Goal: Use online tool/utility: Utilize a website feature to perform a specific function

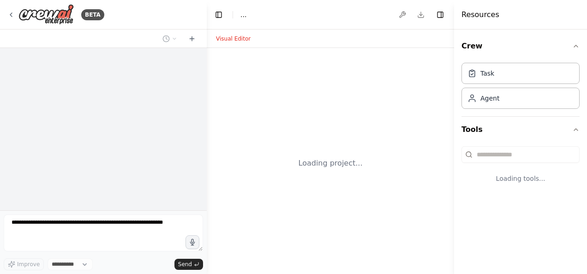
select select "****"
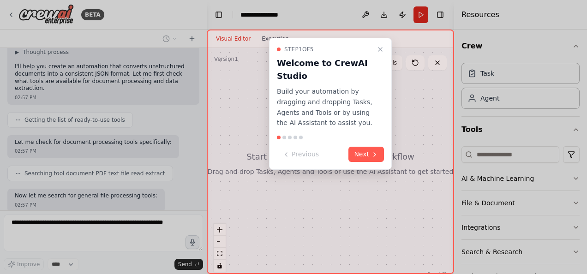
scroll to position [112, 0]
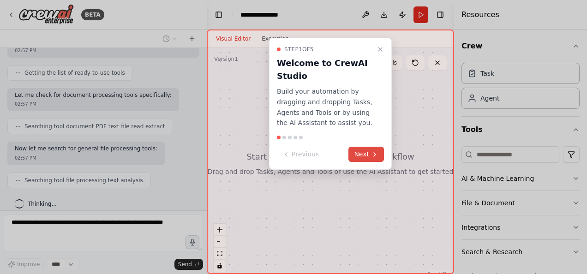
click at [360, 151] on button "Next" at bounding box center [366, 154] width 36 height 15
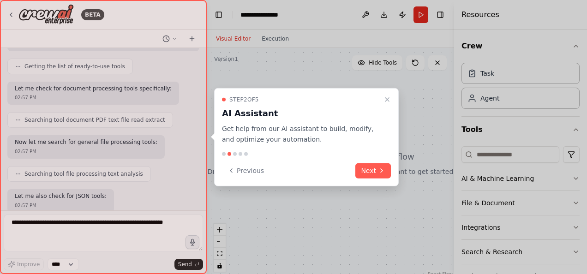
scroll to position [165, 0]
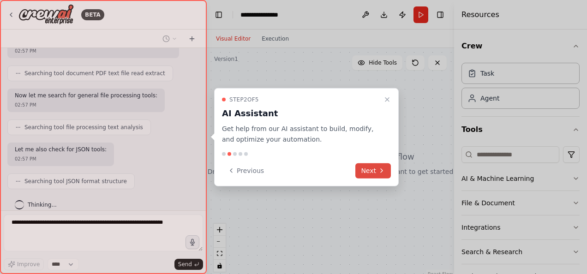
click at [372, 168] on button "Next" at bounding box center [373, 170] width 36 height 15
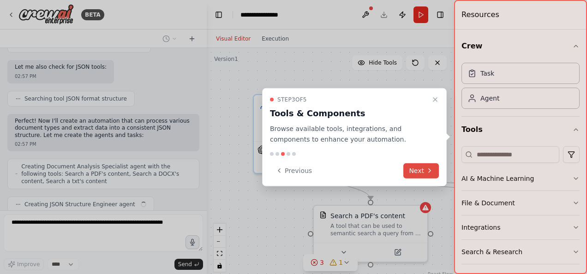
scroll to position [270, 0]
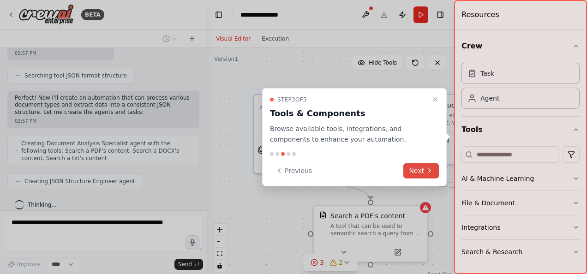
click at [416, 168] on button "Next" at bounding box center [421, 170] width 36 height 15
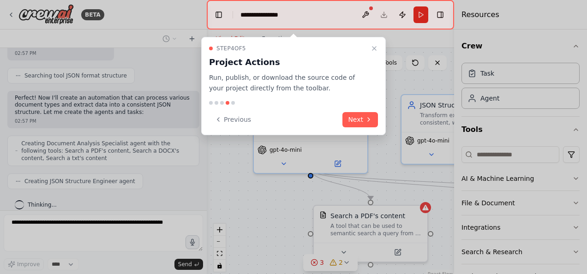
scroll to position [324, 0]
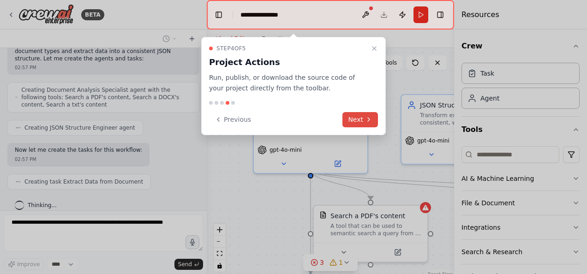
click at [364, 120] on button "Next" at bounding box center [360, 119] width 36 height 15
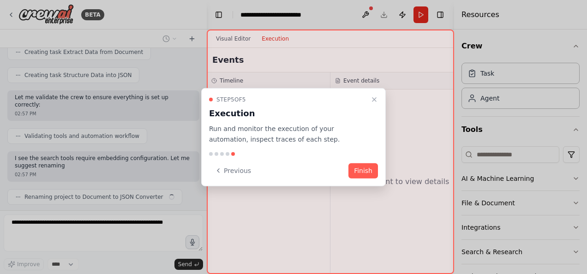
scroll to position [461, 0]
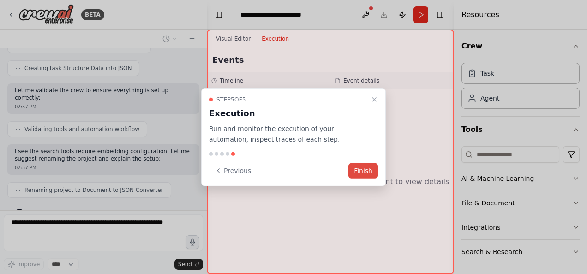
click at [359, 170] on button "Finish" at bounding box center [363, 170] width 30 height 15
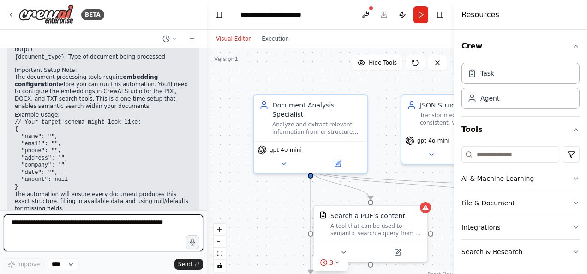
scroll to position [759, 0]
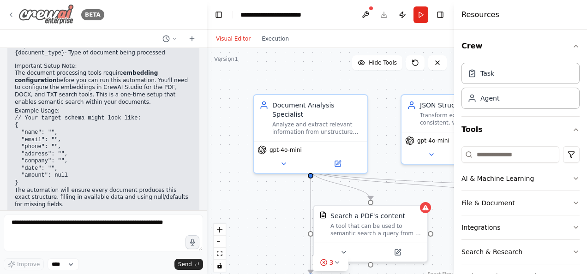
click at [10, 15] on icon at bounding box center [11, 15] width 2 height 4
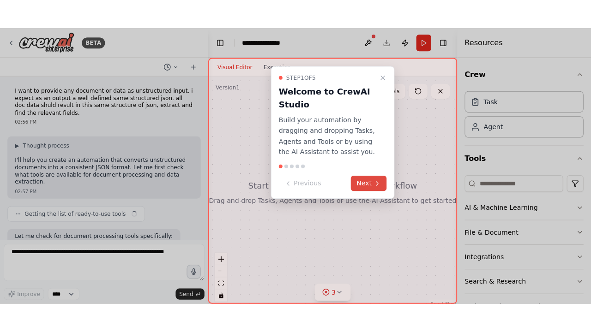
scroll to position [759, 0]
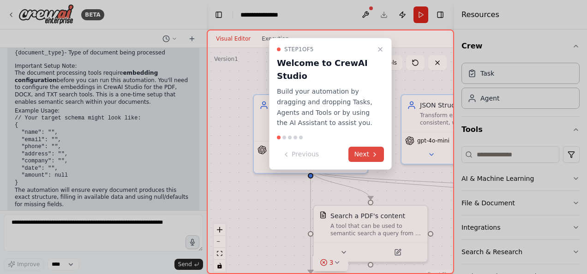
click at [367, 151] on button "Next" at bounding box center [366, 154] width 36 height 15
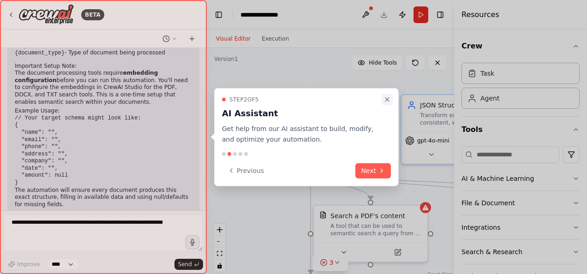
click at [386, 96] on icon "Close walkthrough" at bounding box center [387, 99] width 7 height 7
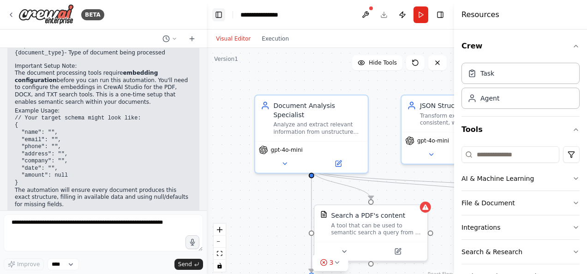
click at [219, 12] on button "Toggle Left Sidebar" at bounding box center [218, 14] width 13 height 13
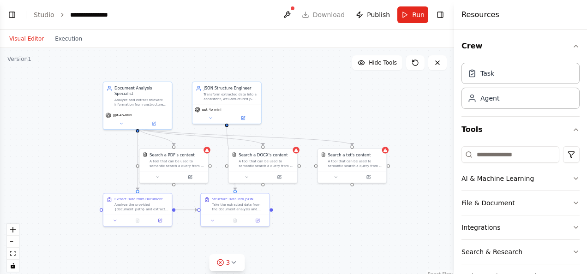
drag, startPoint x: 394, startPoint y: 145, endPoint x: 324, endPoint y: 113, distance: 76.8
click at [324, 113] on div ".deletable-edge-delete-btn { width: 20px; height: 20px; border: 0px solid #ffff…" at bounding box center [227, 163] width 454 height 231
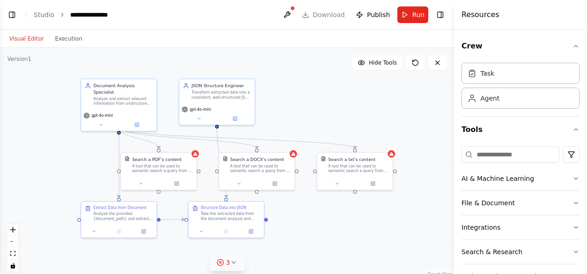
click at [233, 264] on icon at bounding box center [233, 262] width 7 height 7
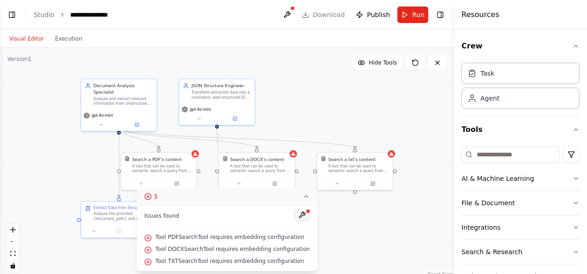
click at [298, 215] on button at bounding box center [302, 215] width 16 height 11
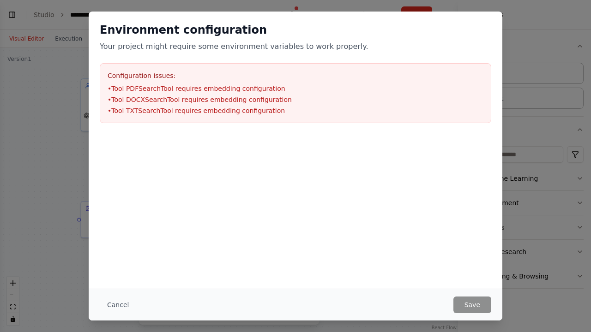
scroll to position [701, 0]
click at [121, 274] on button "Cancel" at bounding box center [118, 305] width 36 height 17
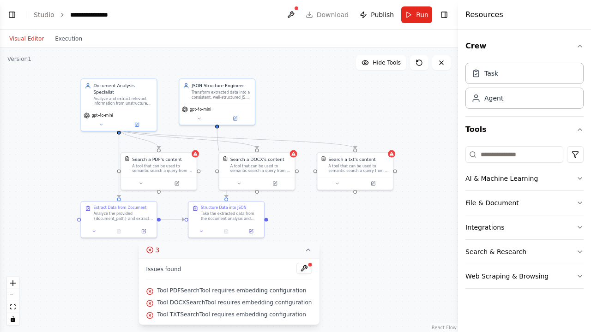
click at [411, 105] on div ".deletable-edge-delete-btn { width: 20px; height: 20px; border: 0px solid #ffff…" at bounding box center [229, 190] width 458 height 284
click at [362, 264] on div ".deletable-edge-delete-btn { width: 20px; height: 20px; border: 0px solid #ffff…" at bounding box center [229, 190] width 458 height 284
click at [456, 107] on button "Toggle Sidebar" at bounding box center [457, 166] width 7 height 332
click at [12, 274] on icon "fit view" at bounding box center [13, 307] width 6 height 5
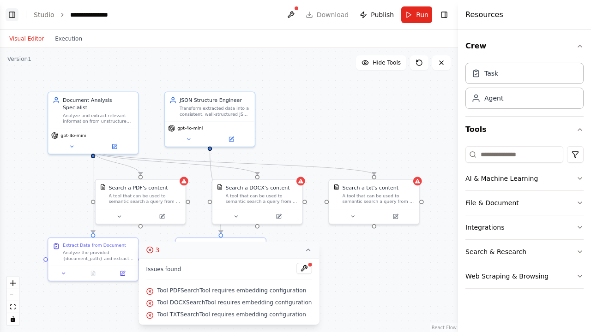
click at [10, 13] on button "Toggle Left Sidebar" at bounding box center [12, 14] width 13 height 13
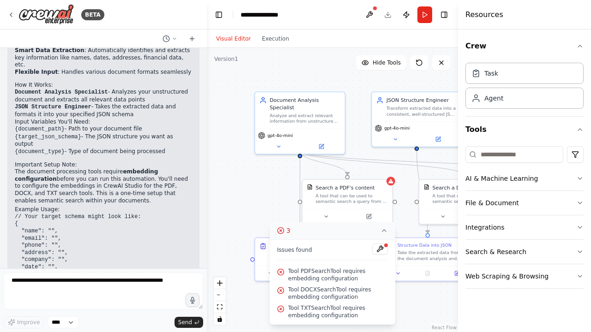
scroll to position [659, 0]
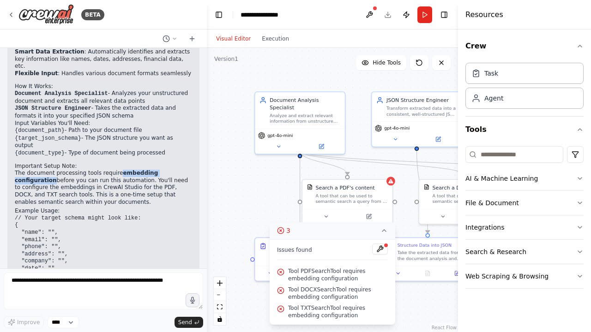
drag, startPoint x: 112, startPoint y: 142, endPoint x: 180, endPoint y: 143, distance: 68.3
click at [180, 170] on p "The document processing tools require embedding configuration before you can ru…" at bounding box center [103, 188] width 177 height 36
copy strong "embedding configuration"
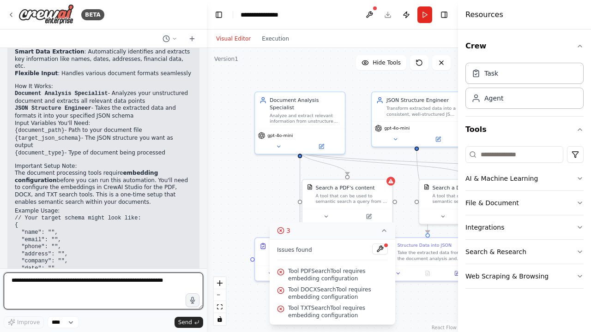
click at [66, 274] on textarea at bounding box center [103, 291] width 199 height 37
paste textarea "**********"
type textarea "**********"
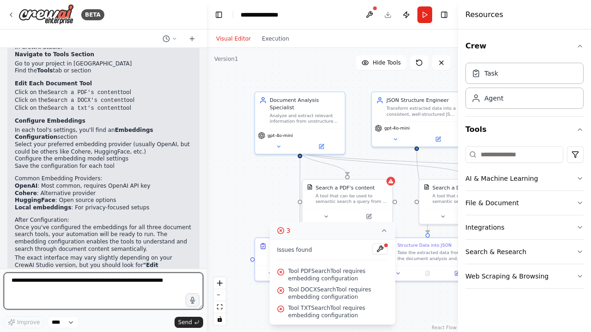
scroll to position [1037, 0]
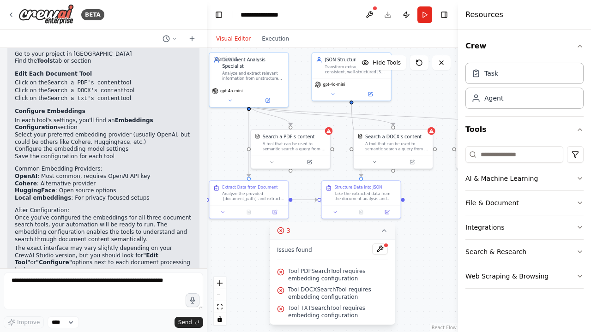
drag, startPoint x: 280, startPoint y: 185, endPoint x: 222, endPoint y: 132, distance: 78.7
click at [222, 132] on div ".deletable-edge-delete-btn { width: 20px; height: 20px; border: 0px solid #ffff…" at bounding box center [332, 190] width 251 height 284
click at [309, 161] on icon at bounding box center [309, 160] width 3 height 3
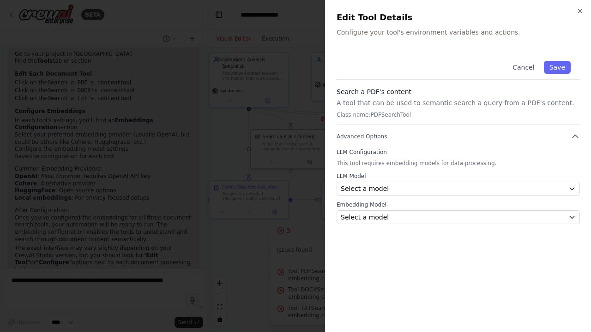
click at [356, 151] on label "LLM Configuration" at bounding box center [457, 152] width 243 height 7
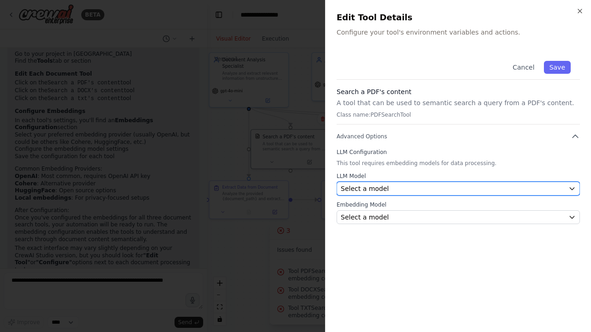
click at [402, 191] on div "Select a model" at bounding box center [453, 188] width 224 height 9
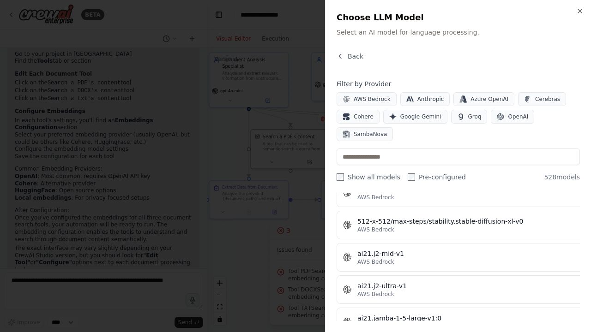
scroll to position [399, 0]
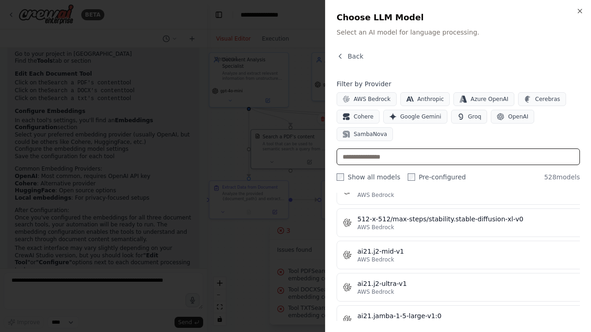
click at [408, 149] on input "text" at bounding box center [457, 157] width 243 height 17
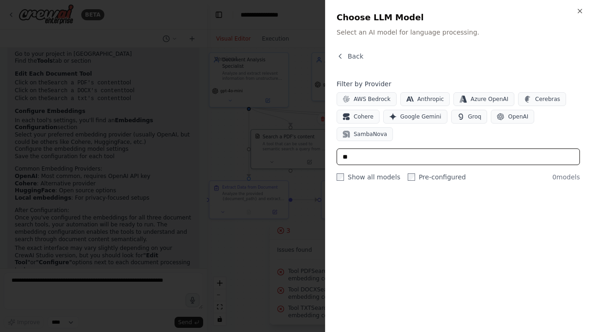
scroll to position [0, 0]
type input "*"
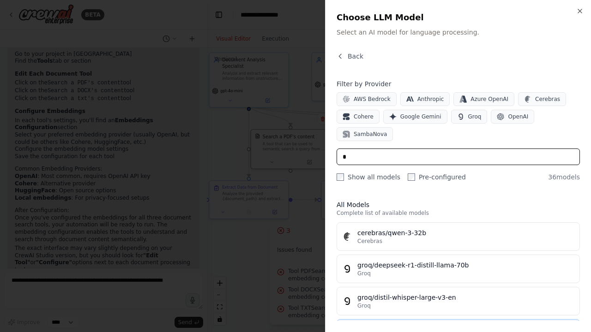
type input "*"
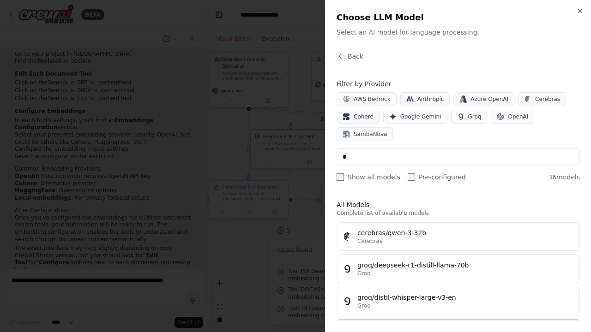
click at [378, 274] on div "groq/gemma-7b-it" at bounding box center [465, 329] width 216 height 9
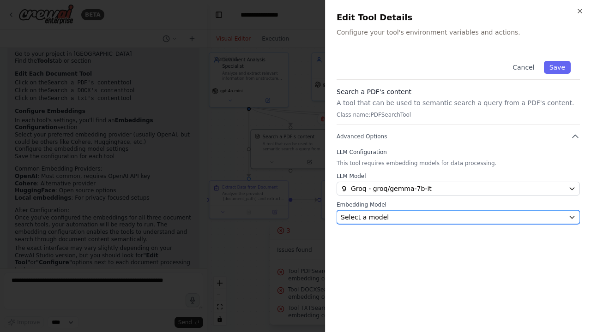
click at [406, 217] on div "Select a model" at bounding box center [453, 217] width 224 height 9
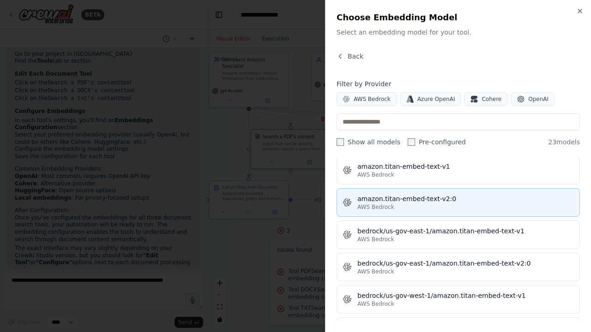
scroll to position [70, 0]
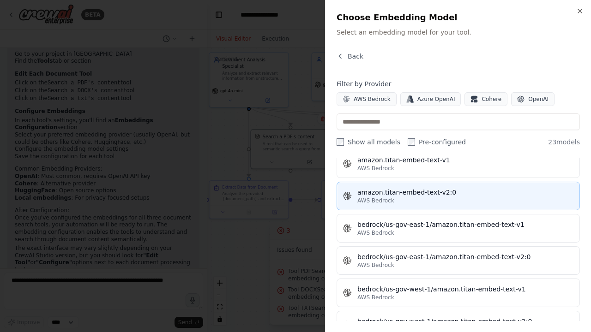
click at [439, 198] on div "AWS Bedrock" at bounding box center [465, 200] width 216 height 7
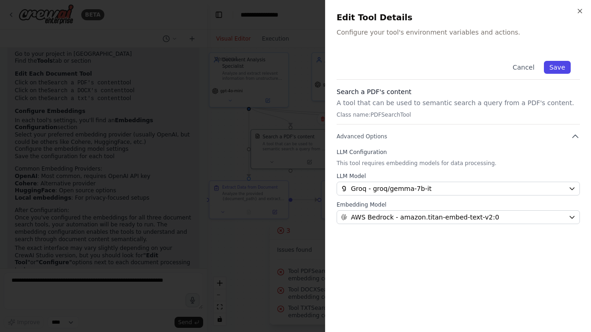
click at [553, 73] on button "Save" at bounding box center [557, 67] width 27 height 13
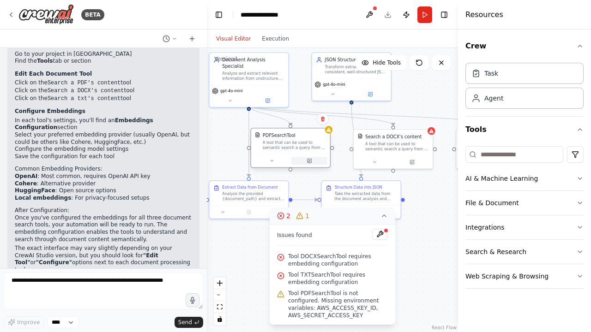
click at [310, 163] on icon at bounding box center [308, 160] width 5 height 5
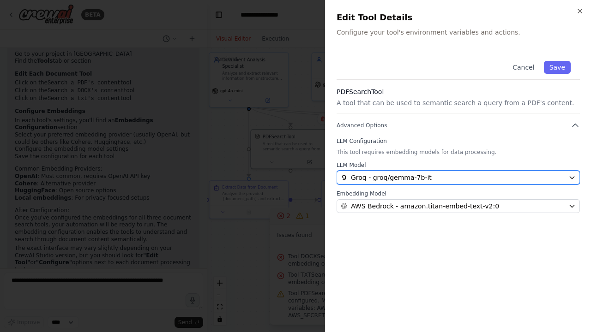
click at [574, 177] on icon "button" at bounding box center [572, 178] width 4 height 2
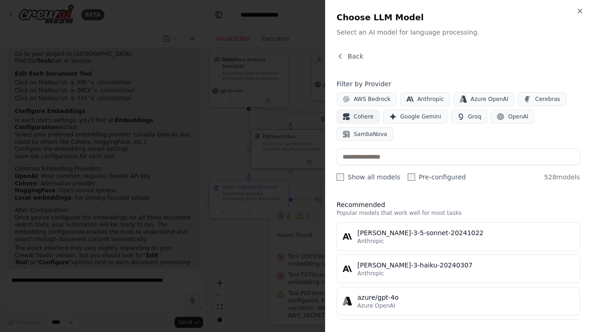
click at [354, 117] on span "Cohere" at bounding box center [364, 116] width 20 height 7
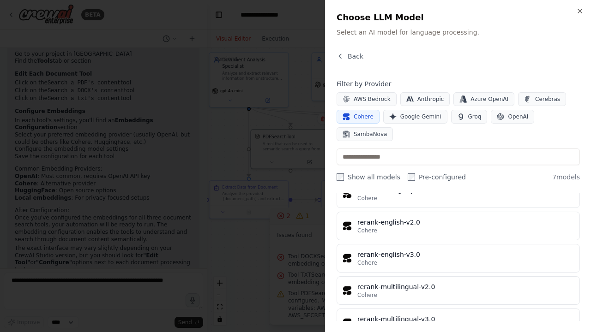
scroll to position [76, 0]
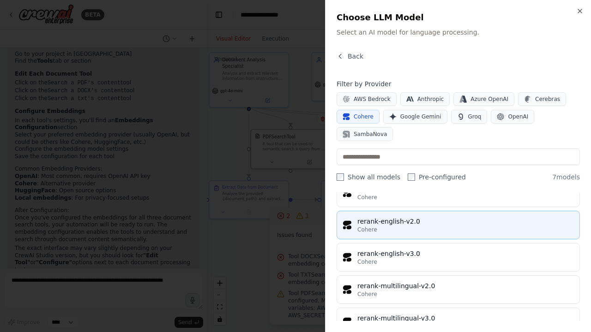
click at [408, 217] on div "rerank-english-v2.0" at bounding box center [465, 221] width 216 height 9
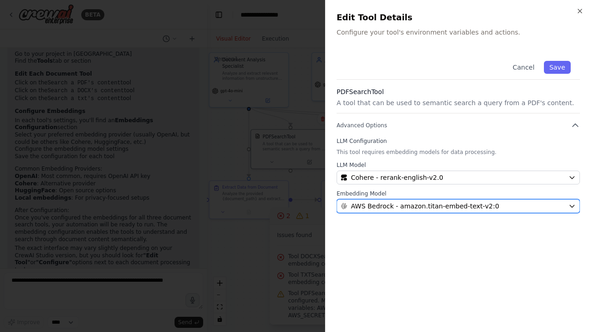
click at [500, 204] on div "AWS Bedrock - amazon.titan-embed-text-v2:0" at bounding box center [453, 206] width 224 height 9
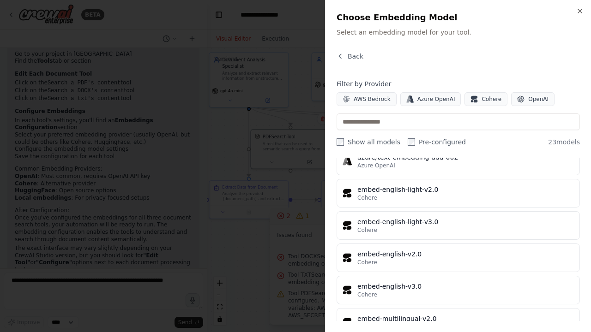
scroll to position [424, 0]
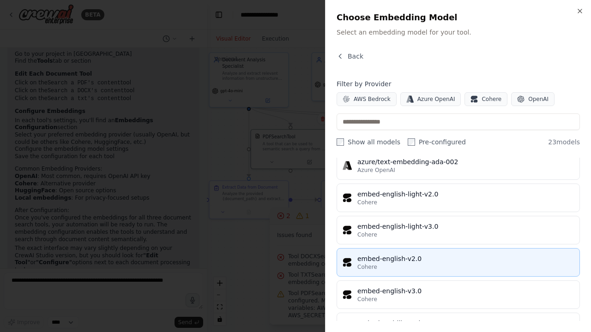
click at [426, 248] on button "embed-english-v2.0 Cohere" at bounding box center [457, 262] width 243 height 29
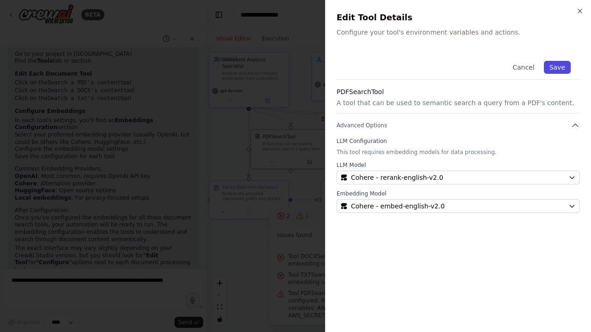
click at [565, 67] on button "Save" at bounding box center [557, 67] width 27 height 13
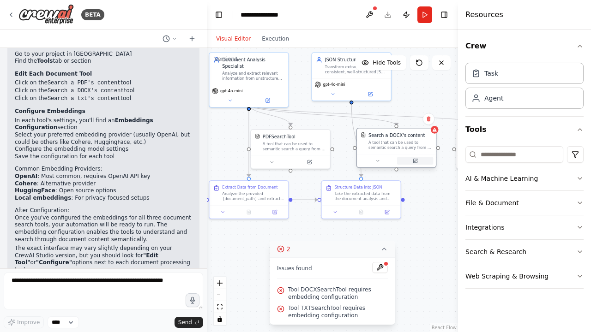
click at [413, 161] on icon at bounding box center [415, 160] width 5 height 5
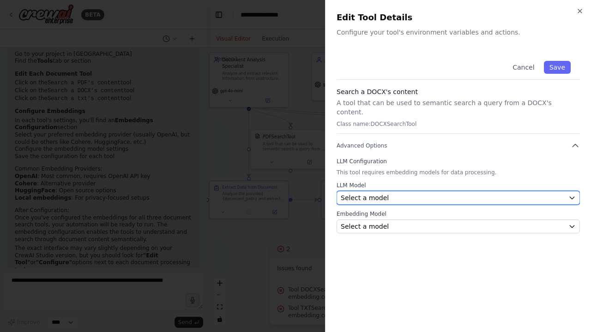
click at [512, 193] on div "Select a model" at bounding box center [453, 197] width 224 height 9
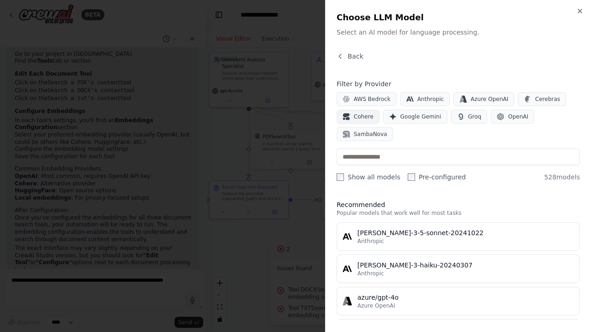
click at [356, 121] on button "Cohere" at bounding box center [357, 117] width 43 height 14
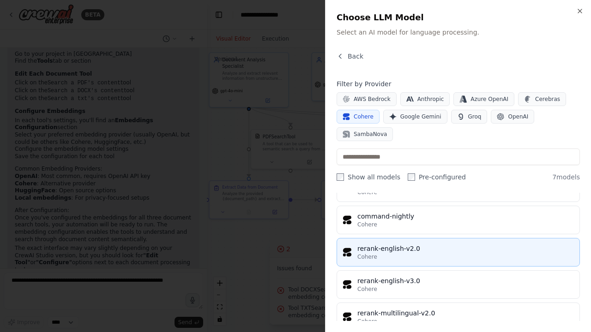
scroll to position [50, 0]
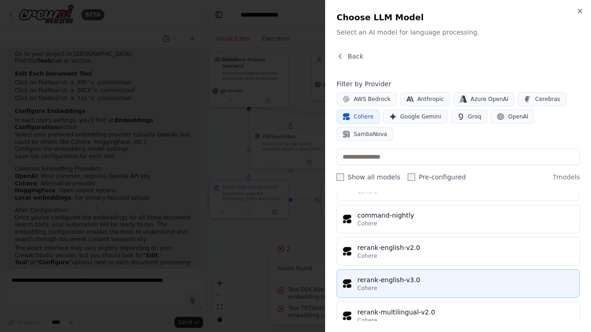
click at [381, 274] on div "Cohere" at bounding box center [465, 288] width 216 height 7
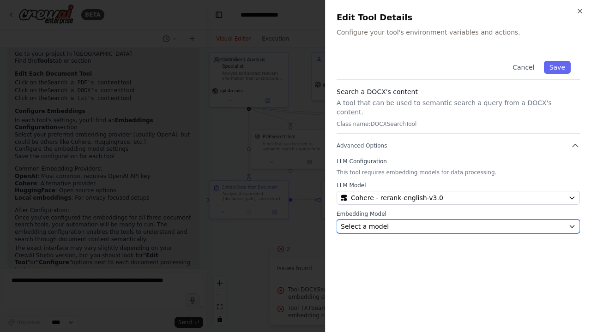
click at [398, 222] on div "Select a model" at bounding box center [453, 226] width 224 height 9
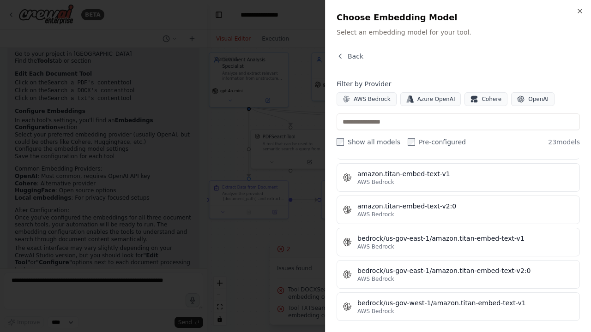
scroll to position [57, 0]
click at [474, 100] on icon "button" at bounding box center [476, 101] width 4 height 3
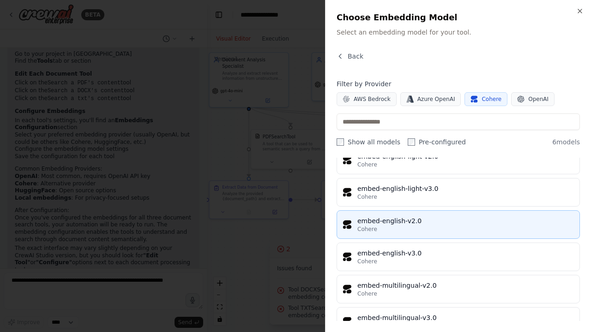
scroll to position [34, 0]
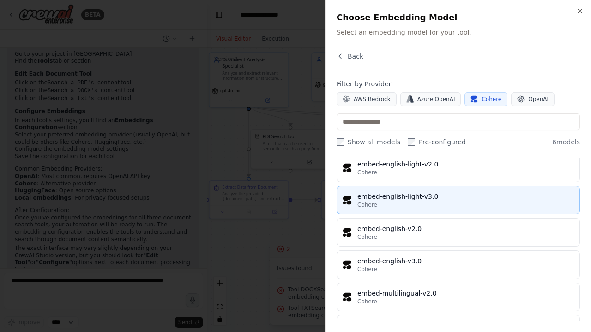
click at [422, 199] on div "embed-english-light-v3.0" at bounding box center [465, 196] width 216 height 9
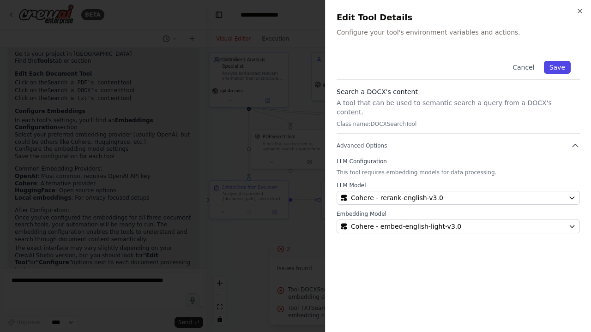
click at [555, 68] on button "Save" at bounding box center [557, 67] width 27 height 13
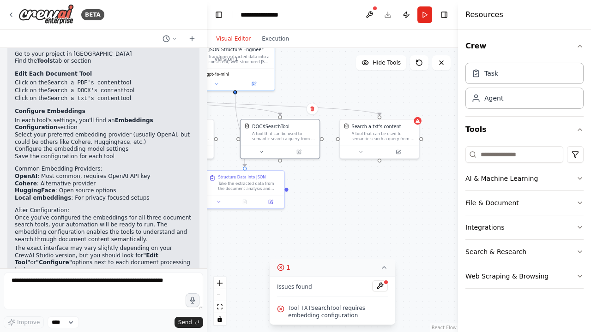
drag, startPoint x: 431, startPoint y: 203, endPoint x: 312, endPoint y: 193, distance: 119.0
click at [312, 193] on div ".deletable-edge-delete-btn { width: 20px; height: 20px; border: 0px solid #ffff…" at bounding box center [332, 190] width 251 height 284
click at [401, 150] on button at bounding box center [396, 151] width 36 height 8
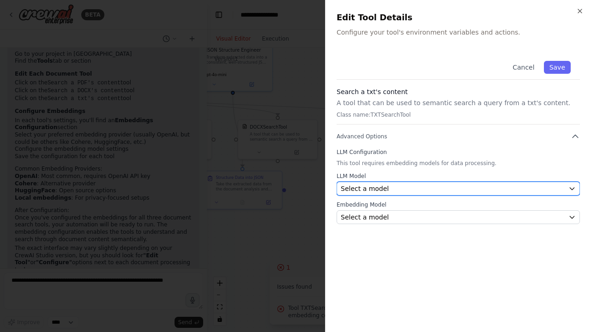
click at [390, 188] on div "Select a model" at bounding box center [453, 188] width 224 height 9
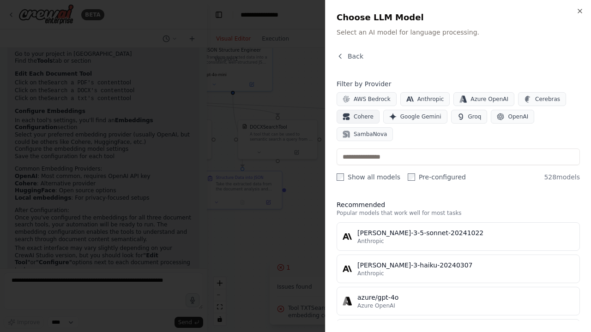
click at [352, 115] on button "Cohere" at bounding box center [357, 117] width 43 height 14
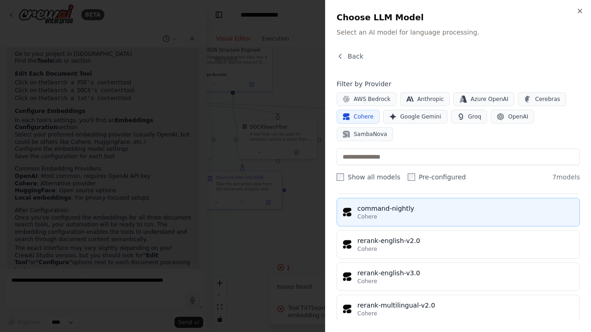
scroll to position [61, 0]
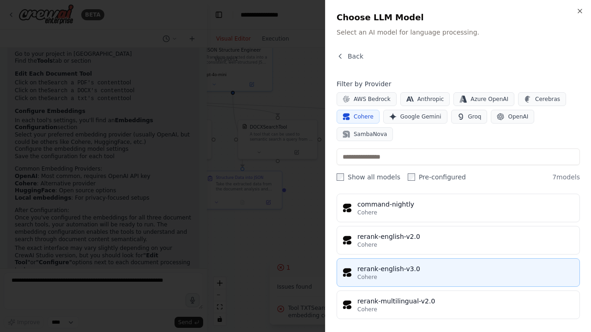
click at [411, 264] on div "rerank-english-v3.0" at bounding box center [465, 268] width 216 height 9
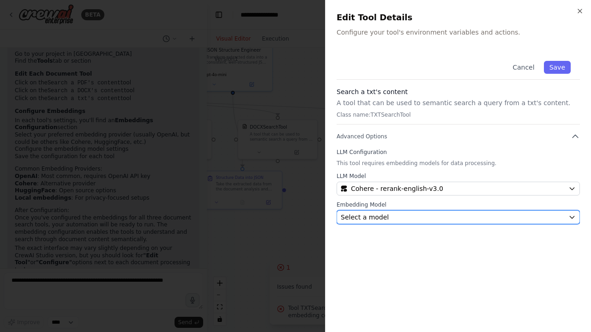
click at [420, 219] on div "Select a model" at bounding box center [453, 217] width 224 height 9
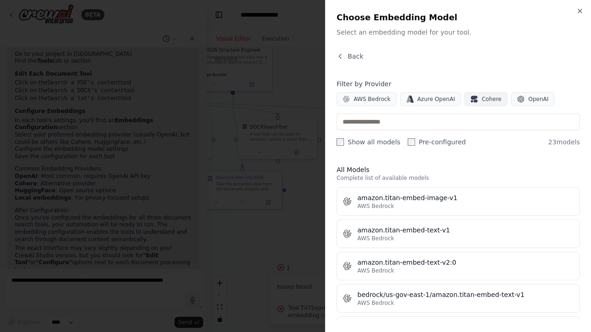
click at [470, 102] on button "Cohere" at bounding box center [485, 99] width 43 height 14
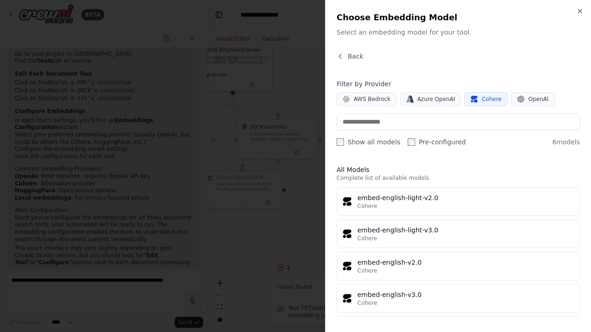
scroll to position [30, 0]
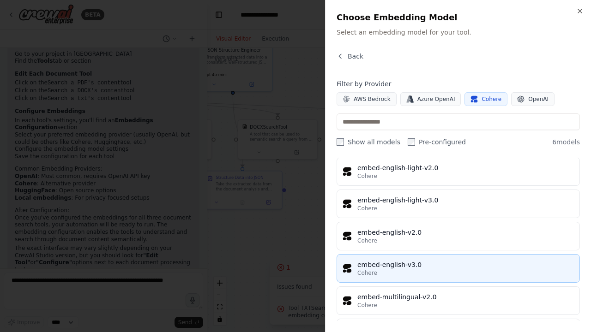
click at [413, 261] on div "embed-english-v3.0" at bounding box center [465, 264] width 216 height 9
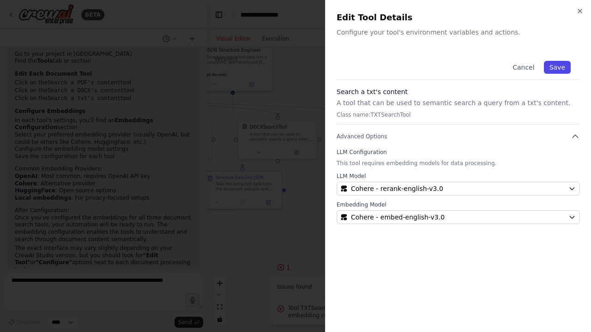
click at [554, 67] on button "Save" at bounding box center [557, 67] width 27 height 13
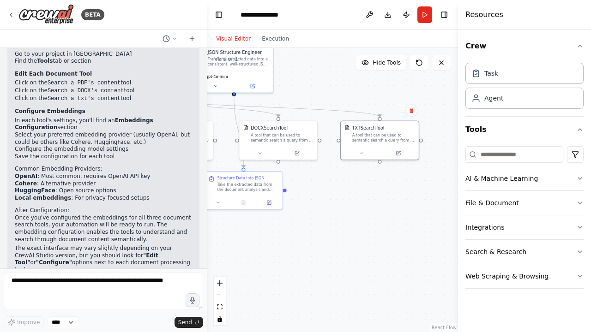
click at [315, 248] on div ".deletable-edge-delete-btn { width: 20px; height: 20px; border: 0px solid #ffff…" at bounding box center [332, 190] width 251 height 284
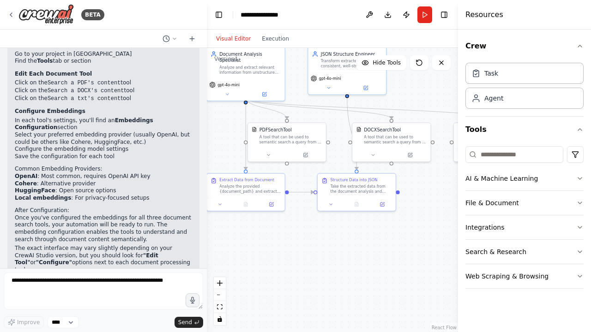
drag, startPoint x: 290, startPoint y: 250, endPoint x: 411, endPoint y: 254, distance: 121.0
click at [411, 254] on div ".deletable-edge-delete-btn { width: 20px; height: 20px; border: 0px solid #ffff…" at bounding box center [332, 190] width 251 height 284
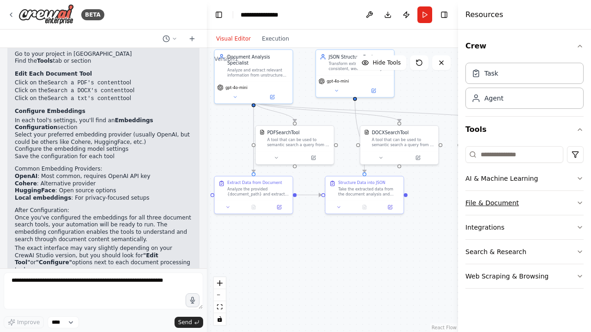
click at [579, 202] on icon "button" at bounding box center [579, 202] width 7 height 7
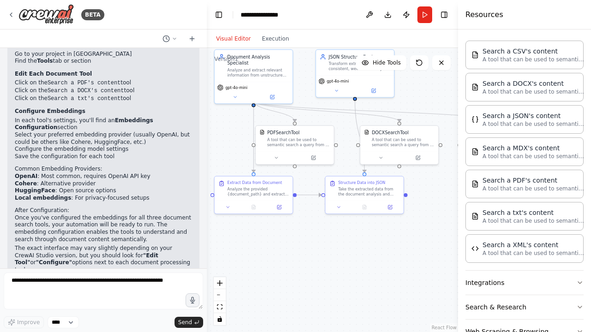
scroll to position [201, 0]
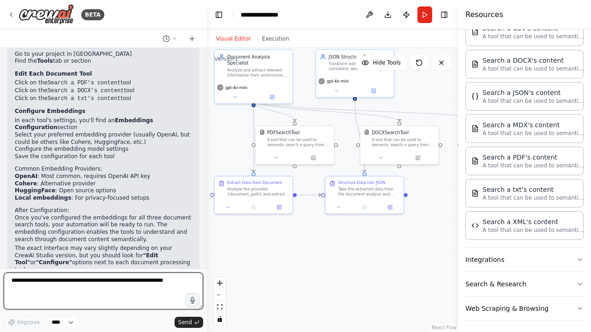
click at [54, 274] on textarea at bounding box center [103, 291] width 199 height 37
type textarea "**********"
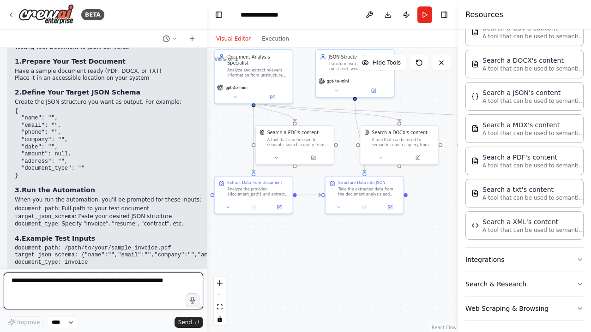
scroll to position [1378, 0]
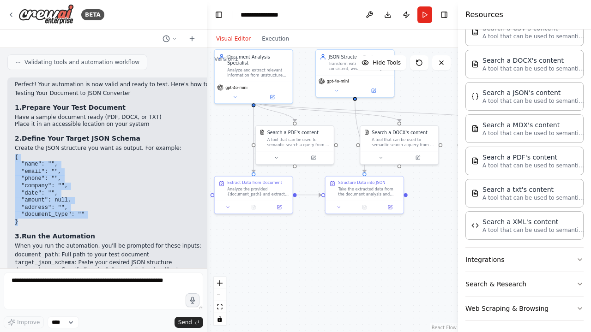
drag, startPoint x: 20, startPoint y: 181, endPoint x: 12, endPoint y: 118, distance: 63.8
click at [12, 118] on div "Perfect! Your automation is now valid and ready to test. Here's how to test it:…" at bounding box center [145, 237] width 277 height 318
copy code "{ "name": "", "email": "", "phone": "", "company": "", "date": "", "amount": nu…"
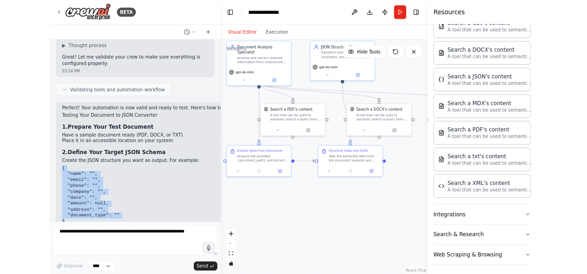
scroll to position [1285, 0]
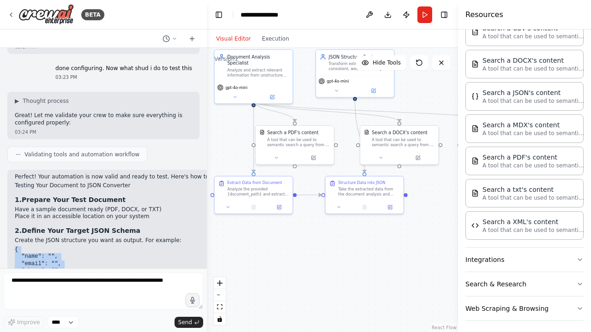
click at [343, 265] on div ".deletable-edge-delete-btn { width: 20px; height: 20px; border: 0px solid #ffff…" at bounding box center [332, 190] width 251 height 284
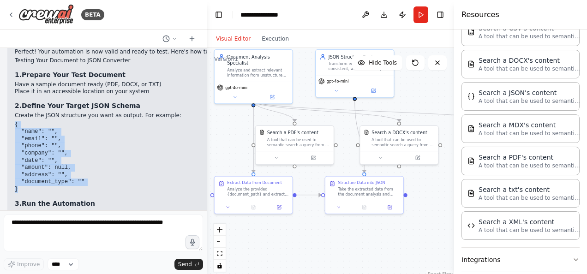
scroll to position [1424, 0]
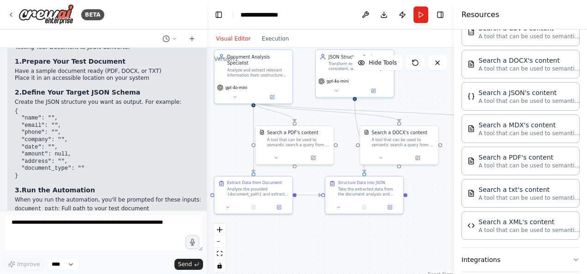
drag, startPoint x: 160, startPoint y: 183, endPoint x: 15, endPoint y: 180, distance: 144.9
click at [15, 221] on li "document_type : Specify "invoice", "resume", "contract", etc." at bounding box center [146, 225] width 263 height 8
copy li "document_type : Specify "invoice", "resume", "contract", etc"
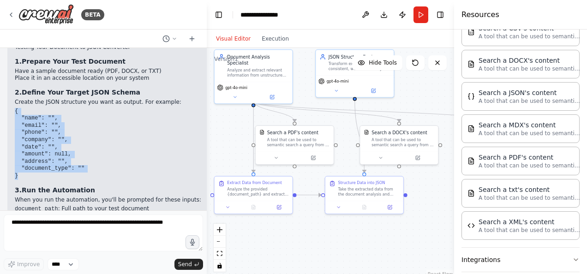
drag, startPoint x: 18, startPoint y: 135, endPoint x: 11, endPoint y: 72, distance: 62.6
click at [11, 72] on div "Perfect! Your automation is now valid and ready to test. Here's how to test it:…" at bounding box center [145, 190] width 277 height 318
copy code "{ "name": "", "email": "", "phone": "", "company": "", "date": "", "amount": nu…"
click at [419, 13] on button "Run" at bounding box center [421, 14] width 15 height 17
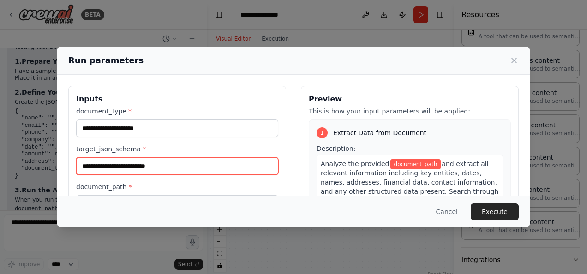
click at [154, 167] on input "target_json_schema *" at bounding box center [177, 166] width 202 height 18
paste input "**********"
type input "**********"
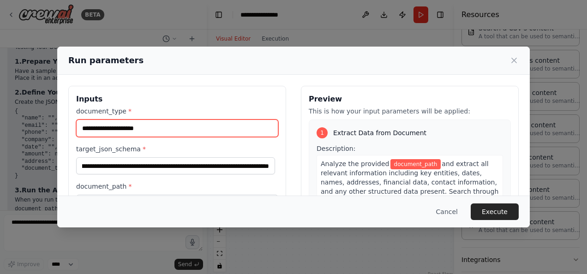
scroll to position [0, 0]
click at [135, 126] on input "document_type *" at bounding box center [177, 129] width 202 height 18
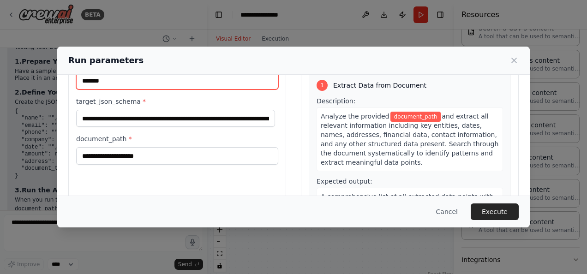
scroll to position [92, 0]
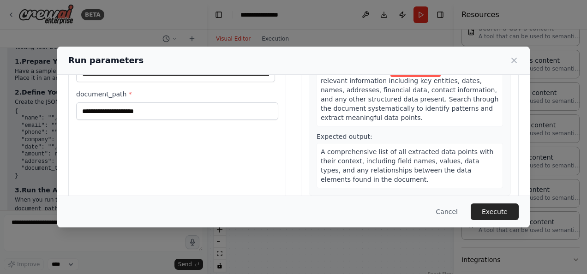
type input "*******"
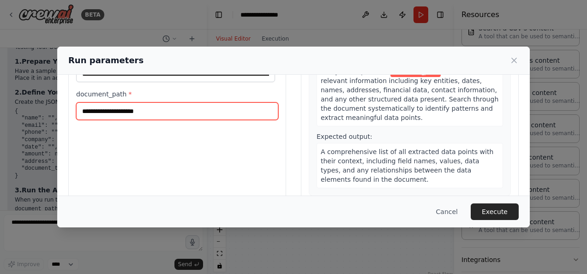
click at [171, 114] on input "document_path *" at bounding box center [177, 111] width 202 height 18
paste input "**********"
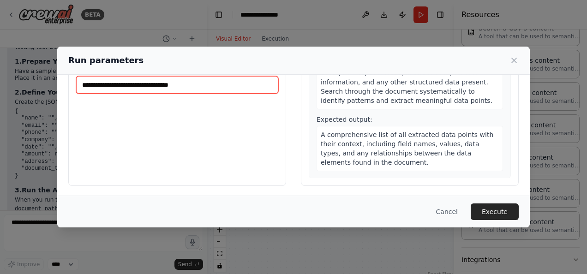
scroll to position [119, 0]
paste input "**********"
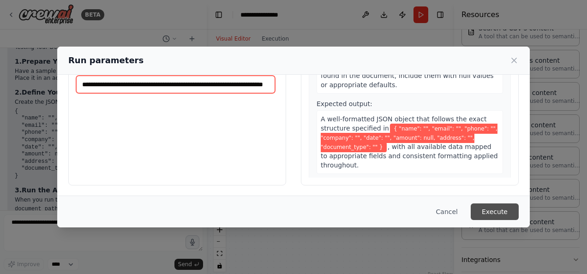
type input "**********"
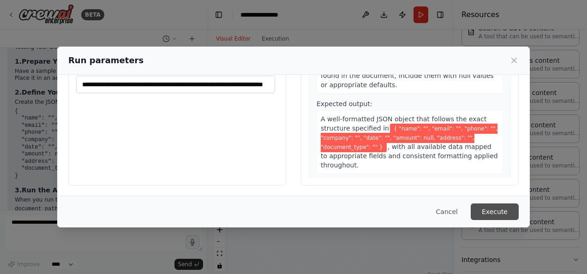
click at [489, 208] on button "Execute" at bounding box center [495, 212] width 48 height 17
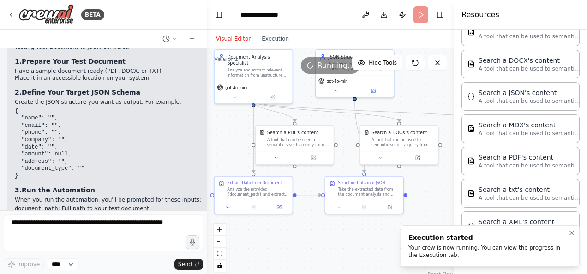
click at [474, 249] on div "Your crew is now running. You can view the progress in the Execution tab." at bounding box center [488, 251] width 160 height 15
click at [433, 238] on div "Execution started" at bounding box center [488, 237] width 160 height 9
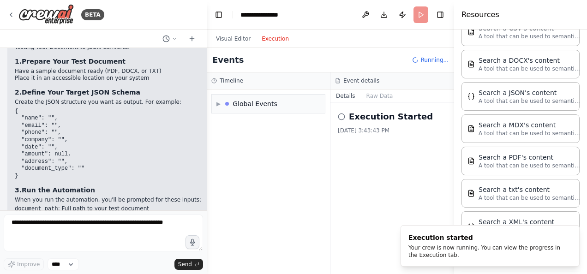
click at [269, 39] on button "Execution" at bounding box center [275, 38] width 38 height 11
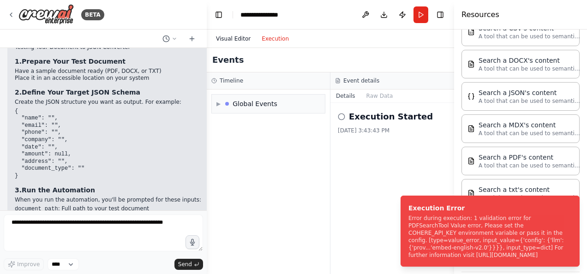
click at [225, 37] on button "Visual Editor" at bounding box center [233, 38] width 46 height 11
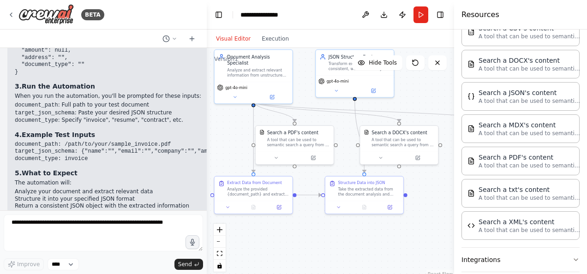
scroll to position [1528, 0]
click at [442, 17] on button "Toggle Right Sidebar" at bounding box center [440, 14] width 13 height 13
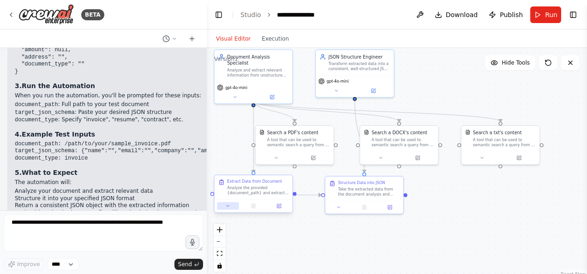
click at [228, 207] on icon at bounding box center [227, 206] width 5 height 5
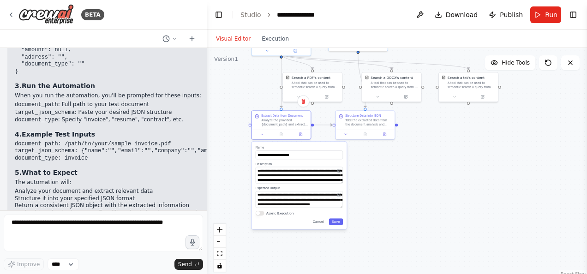
drag, startPoint x: 390, startPoint y: 193, endPoint x: 385, endPoint y: 162, distance: 30.8
click at [385, 162] on div ".deletable-edge-delete-btn { width: 20px; height: 20px; border: 0px solid #ffff…" at bounding box center [397, 163] width 380 height 231
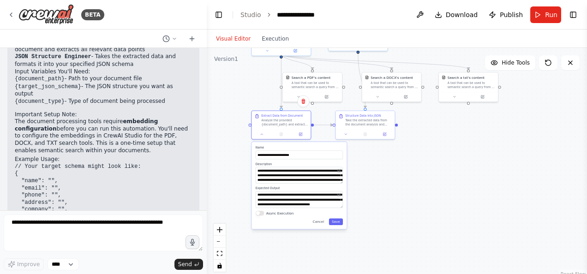
scroll to position [605, 0]
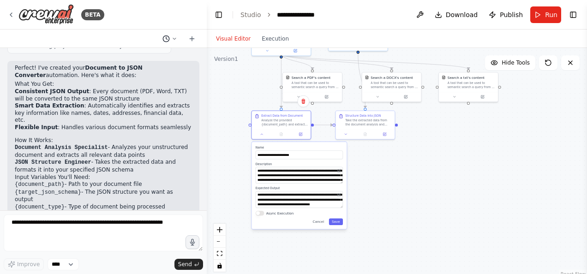
click at [174, 38] on icon at bounding box center [174, 38] width 3 height 1
click at [174, 38] on div at bounding box center [103, 137] width 207 height 274
click at [548, 65] on icon at bounding box center [548, 62] width 7 height 7
click at [547, 18] on span "Run" at bounding box center [551, 14] width 12 height 9
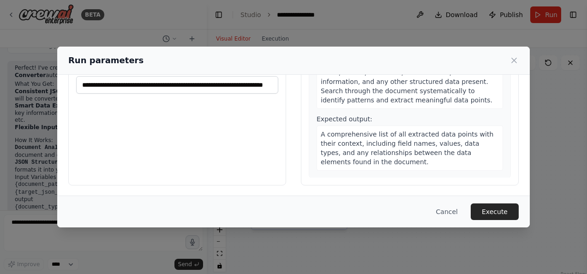
scroll to position [73, 0]
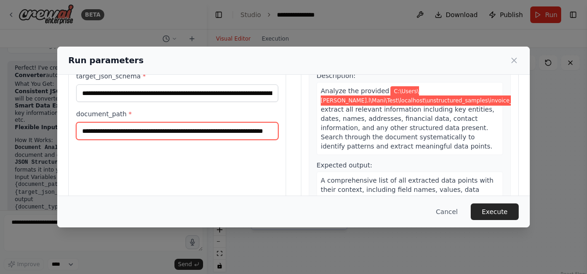
click at [211, 127] on input "**********" at bounding box center [177, 131] width 202 height 18
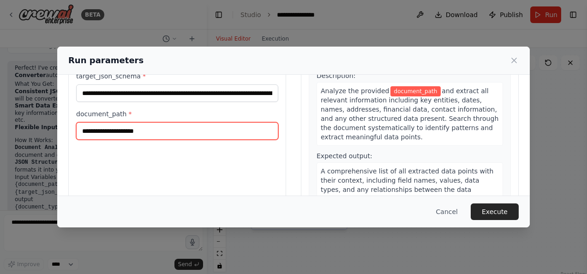
paste input "**********"
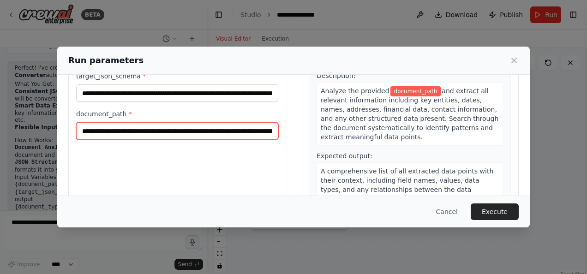
scroll to position [0, 64]
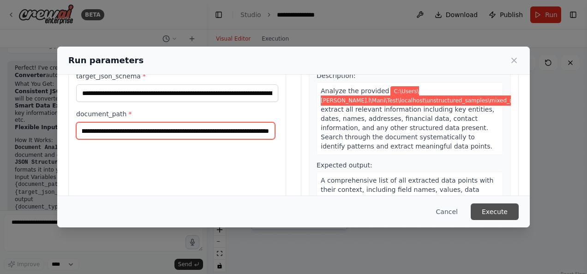
type input "**********"
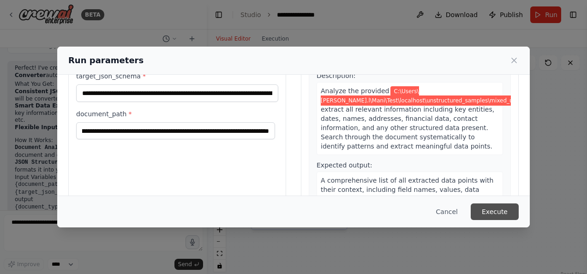
click at [489, 214] on button "Execute" at bounding box center [495, 212] width 48 height 17
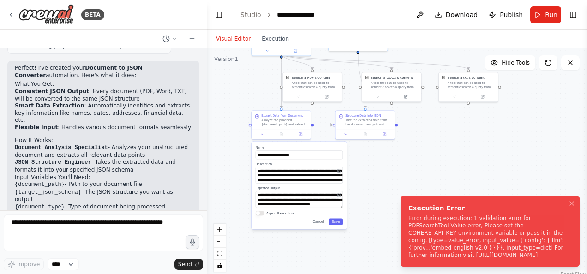
drag, startPoint x: 523, startPoint y: 256, endPoint x: 413, endPoint y: 216, distance: 117.2
click at [416, 216] on div "Error during execution: 1 validation error for PDFSearchTool Value error, Pleas…" at bounding box center [488, 237] width 160 height 44
drag, startPoint x: 408, startPoint y: 216, endPoint x: 323, endPoint y: 209, distance: 85.2
click at [408, 215] on div "Error during execution: 1 validation error for PDFSearchTool Value error, Pleas…" at bounding box center [488, 237] width 160 height 44
click at [484, 224] on div "Error during execution: 1 validation error for PDFSearchTool Value error, Pleas…" at bounding box center [488, 237] width 160 height 44
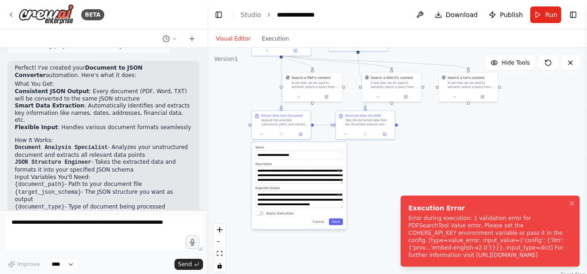
click at [484, 224] on div "Error during execution: 1 validation error for PDFSearchTool Value error, Pleas…" at bounding box center [488, 237] width 160 height 44
click at [441, 255] on div "Error during execution: 1 validation error for PDFSearchTool Value error, Pleas…" at bounding box center [488, 237] width 160 height 44
drag, startPoint x: 528, startPoint y: 257, endPoint x: 417, endPoint y: 206, distance: 122.3
click at [417, 206] on div "Execution Error Error during execution: 1 validation error for PDFSearchTool Va…" at bounding box center [488, 231] width 160 height 55
click at [326, 96] on icon at bounding box center [326, 96] width 3 height 3
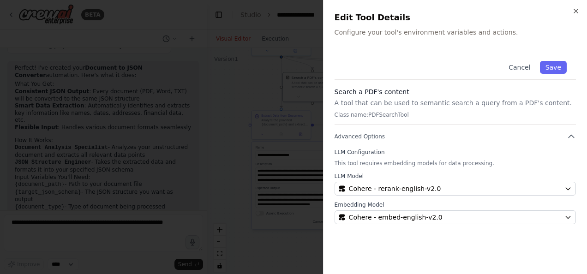
click at [363, 162] on p "This tool requires embedding models for data processing." at bounding box center [455, 163] width 241 height 7
click at [377, 100] on p "A tool that can be used to semantic search a query from a PDF's content." at bounding box center [455, 102] width 241 height 9
click at [575, 11] on icon "button" at bounding box center [576, 11] width 4 height 4
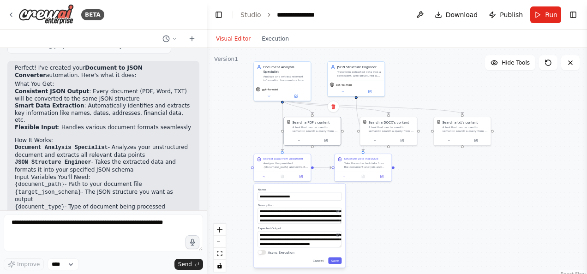
drag, startPoint x: 412, startPoint y: 138, endPoint x: 408, endPoint y: 182, distance: 43.5
click at [408, 182] on div ".deletable-edge-delete-btn { width: 20px; height: 20px; border: 0px solid #ffff…" at bounding box center [397, 163] width 380 height 231
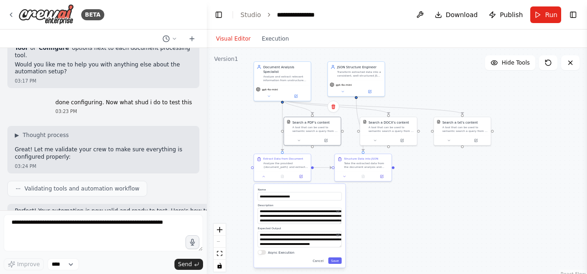
scroll to position [1482, 0]
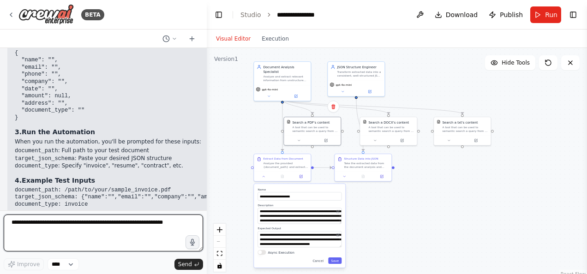
click at [30, 224] on textarea at bounding box center [103, 233] width 199 height 37
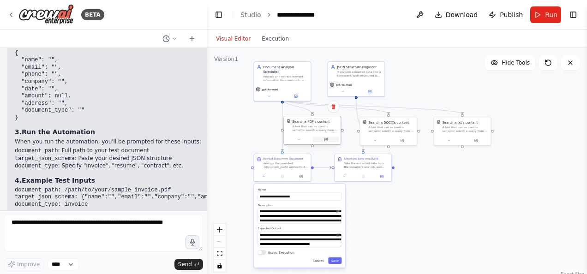
click at [327, 138] on icon at bounding box center [326, 139] width 2 height 2
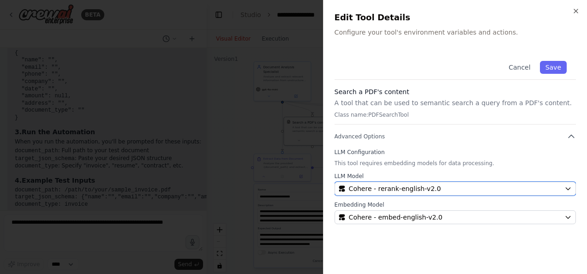
click at [379, 186] on span "Cohere - rerank-english-v2.0" at bounding box center [395, 188] width 92 height 9
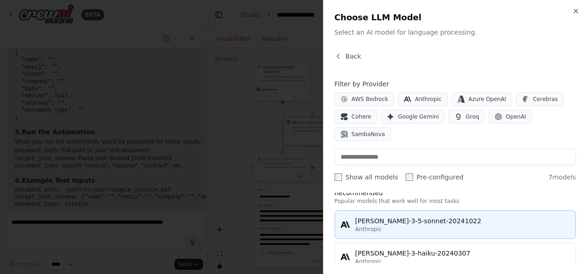
scroll to position [1, 0]
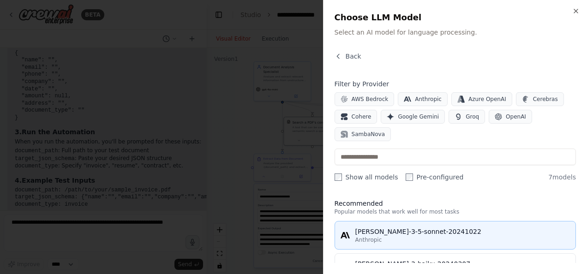
click at [407, 231] on div "claude-3-5-sonnet-20241022" at bounding box center [462, 231] width 215 height 9
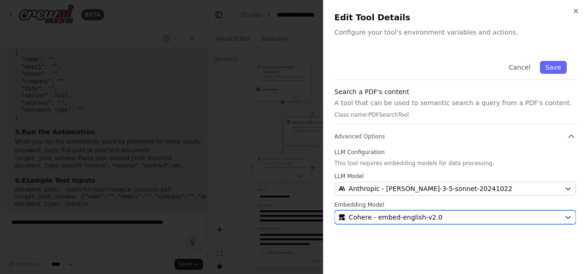
click at [436, 216] on div "Cohere - embed-english-v2.0" at bounding box center [450, 217] width 222 height 9
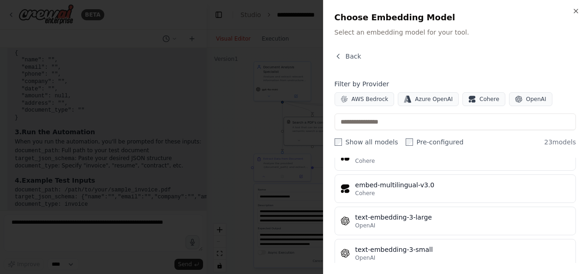
scroll to position [664, 0]
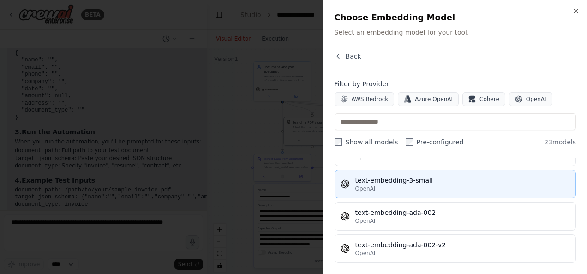
click at [422, 185] on div "OpenAI" at bounding box center [462, 188] width 215 height 7
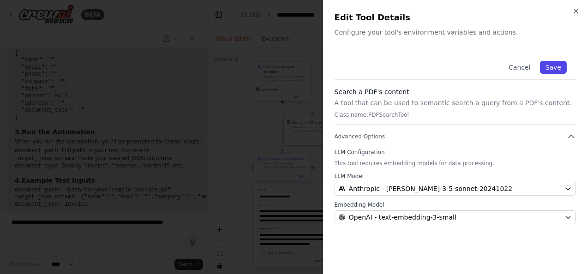
click at [553, 65] on button "Save" at bounding box center [553, 67] width 27 height 13
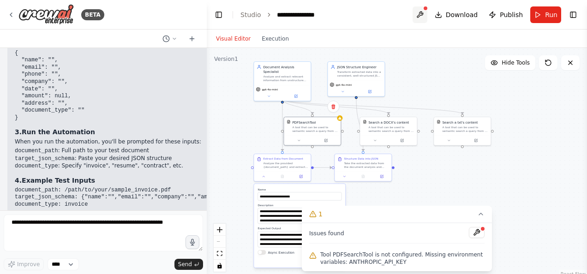
click at [424, 14] on button at bounding box center [420, 14] width 15 height 17
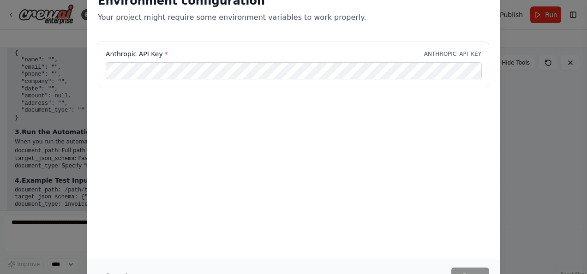
click at [528, 109] on div "Environment configuration Your project might require some environment variables…" at bounding box center [293, 137] width 587 height 274
click at [555, 102] on div "Environment configuration Your project might require some environment variables…" at bounding box center [293, 137] width 587 height 274
click at [556, 102] on div "Environment configuration Your project might require some environment variables…" at bounding box center [293, 137] width 587 height 274
click at [26, 34] on div "Environment configuration Your project might require some environment variables…" at bounding box center [293, 137] width 587 height 274
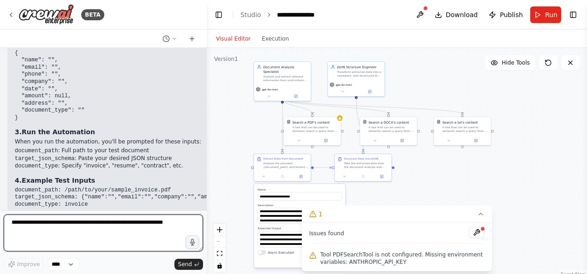
click at [119, 223] on textarea at bounding box center [103, 233] width 199 height 37
type textarea "**********"
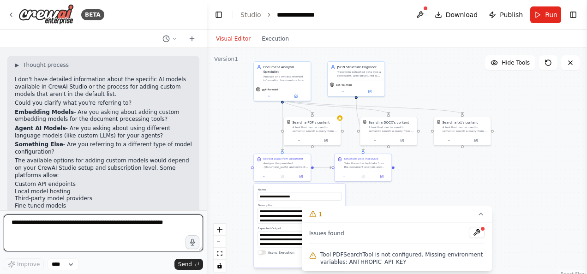
scroll to position [1776, 0]
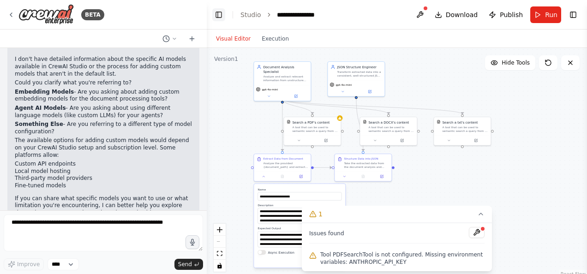
click at [220, 14] on button "Toggle Left Sidebar" at bounding box center [218, 14] width 13 height 13
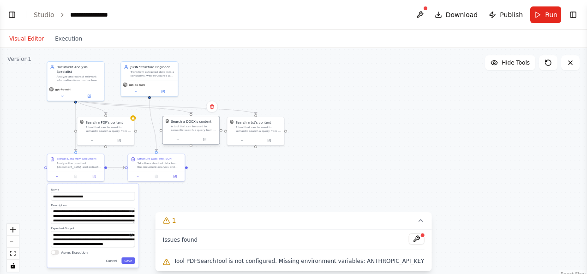
drag, startPoint x: 263, startPoint y: 121, endPoint x: 199, endPoint y: 131, distance: 64.4
click at [199, 131] on div "A tool that can be used to semantic search a query from a DOCX's content." at bounding box center [194, 128] width 46 height 7
click at [180, 140] on button at bounding box center [177, 140] width 26 height 6
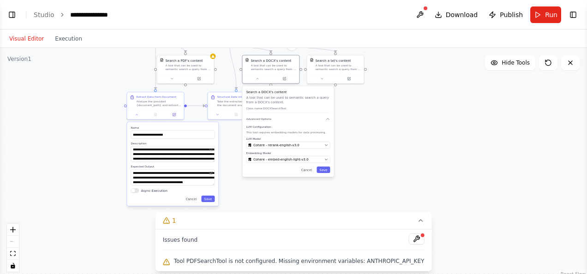
drag, startPoint x: 321, startPoint y: 186, endPoint x: 359, endPoint y: 151, distance: 51.0
click at [359, 151] on div ".deletable-edge-delete-btn { width: 20px; height: 20px; border: 0px solid #ffff…" at bounding box center [293, 163] width 587 height 231
click at [326, 146] on icon "button" at bounding box center [326, 146] width 4 height 4
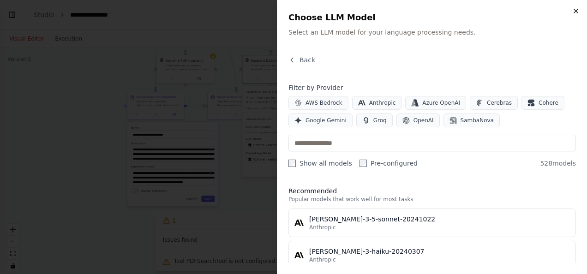
click at [576, 10] on icon "button" at bounding box center [576, 11] width 4 height 4
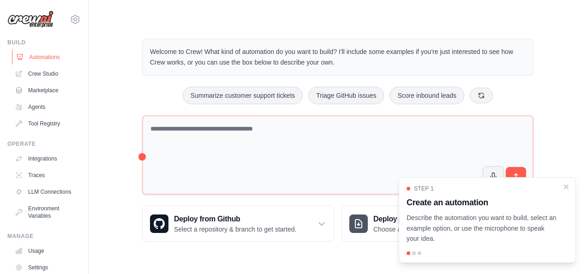
click at [39, 58] on link "Automations" at bounding box center [47, 57] width 70 height 15
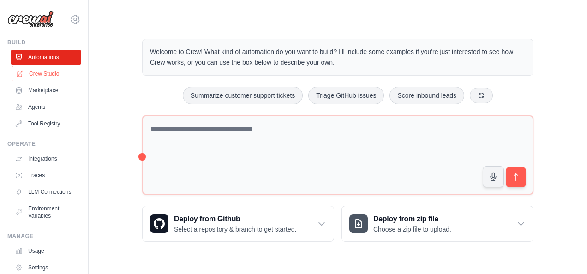
click at [43, 75] on link "Crew Studio" at bounding box center [47, 73] width 70 height 15
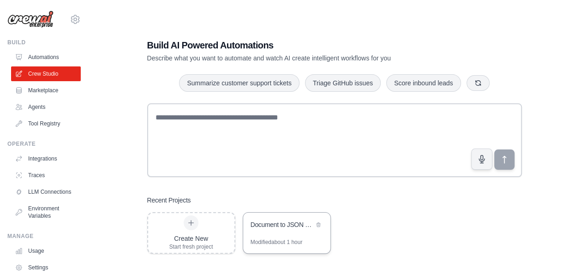
click at [296, 227] on div "Document to JSON Converter" at bounding box center [282, 224] width 63 height 9
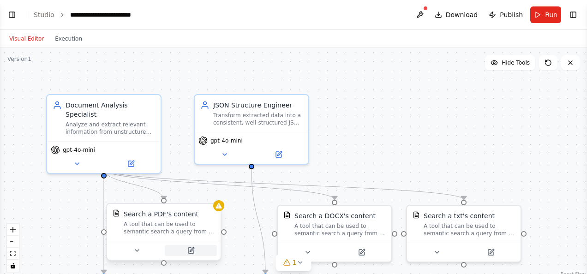
scroll to position [1776, 0]
click at [192, 251] on icon at bounding box center [191, 251] width 6 height 6
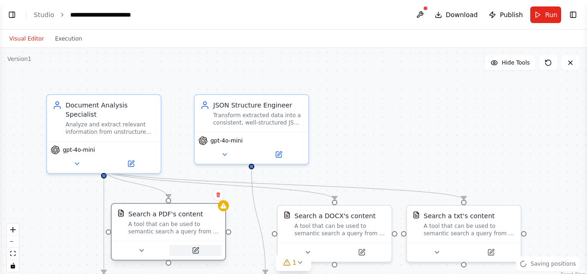
click at [196, 252] on icon at bounding box center [196, 251] width 6 height 6
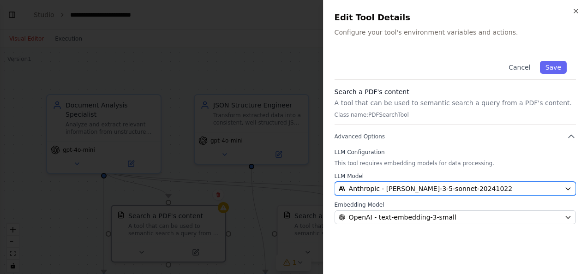
click at [437, 186] on span "Anthropic - [PERSON_NAME]-3-5-sonnet-20241022" at bounding box center [431, 188] width 164 height 9
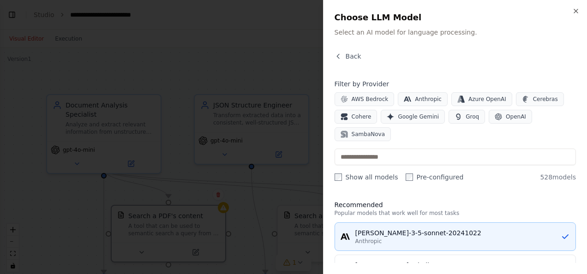
click at [549, 232] on div "[PERSON_NAME]-3-5-sonnet-20241022" at bounding box center [457, 232] width 205 height 9
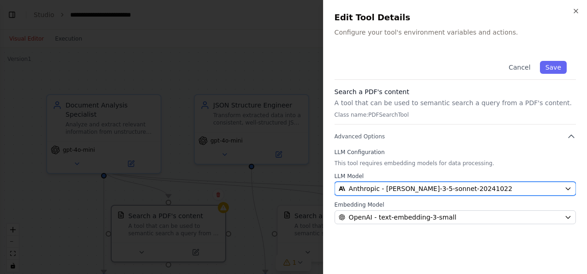
click at [460, 187] on span "Anthropic - [PERSON_NAME]-3-5-sonnet-20241022" at bounding box center [431, 188] width 164 height 9
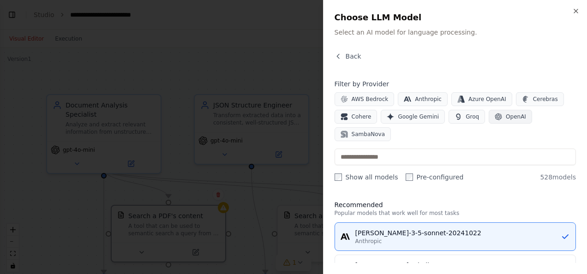
click at [506, 115] on span "OpenAI" at bounding box center [516, 116] width 20 height 7
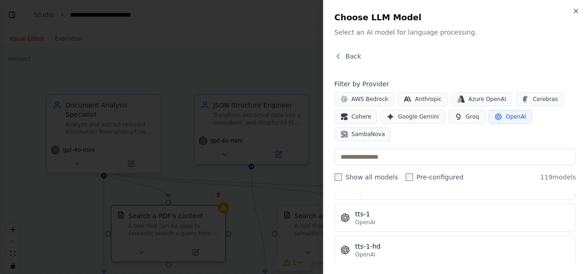
scroll to position [3800, 0]
click at [498, 110] on button "OpenAI" at bounding box center [510, 117] width 43 height 14
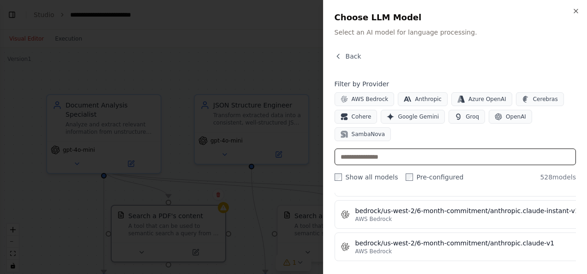
click at [426, 158] on input "text" at bounding box center [455, 157] width 241 height 17
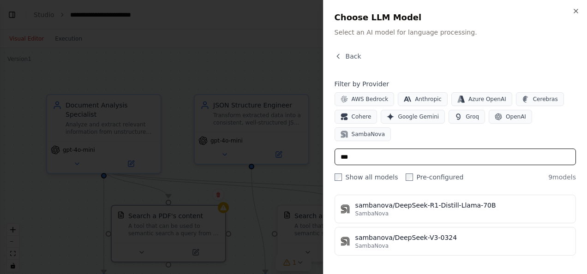
scroll to position [250, 0]
type input "*"
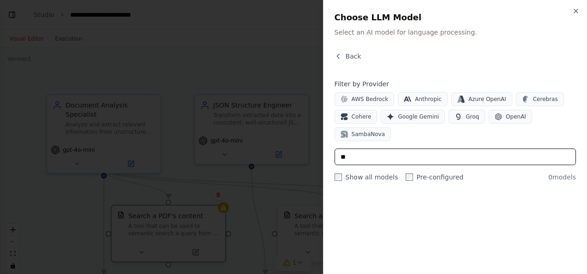
type input "*"
